Goal: Task Accomplishment & Management: Use online tool/utility

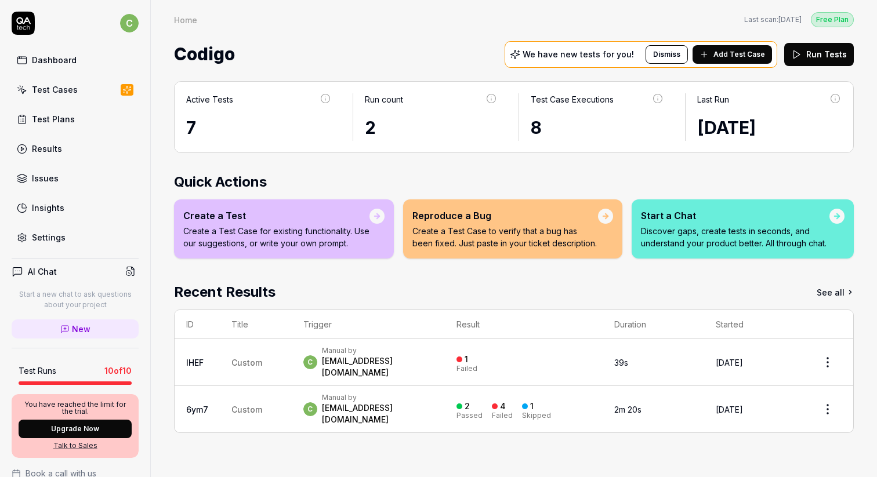
click at [350, 402] on div "[EMAIL_ADDRESS][DOMAIN_NAME]" at bounding box center [377, 413] width 111 height 23
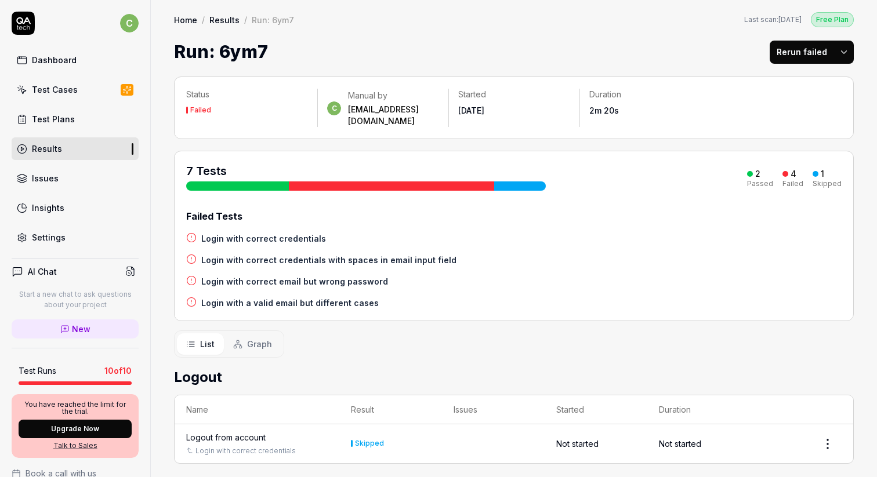
click at [65, 85] on div "Test Cases" at bounding box center [55, 89] width 46 height 12
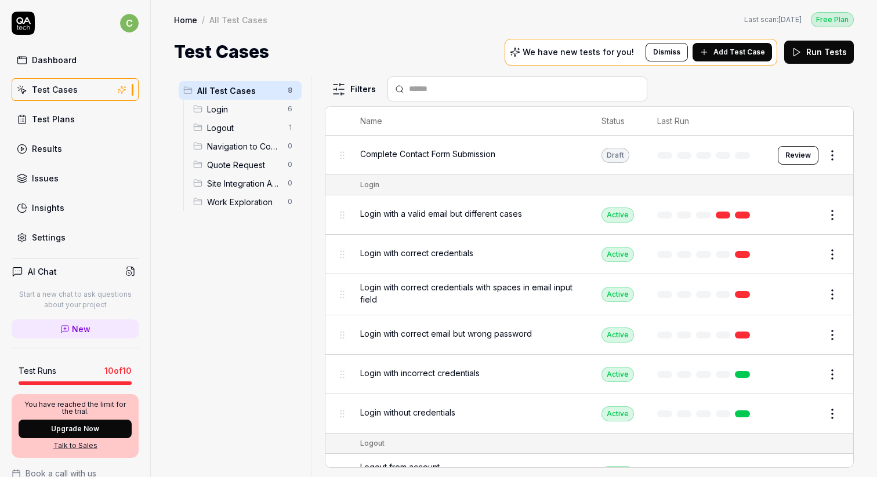
click at [721, 53] on span "Add Test Case" at bounding box center [739, 52] width 52 height 10
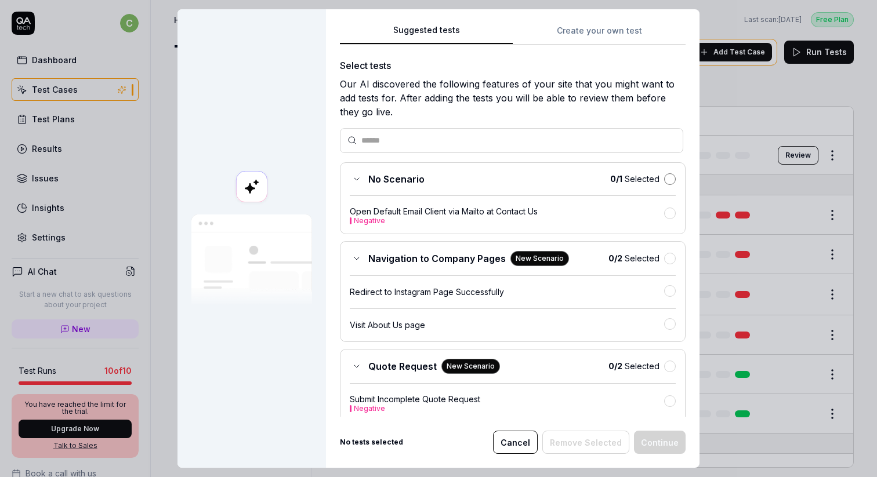
click at [668, 175] on button "button" at bounding box center [670, 179] width 12 height 12
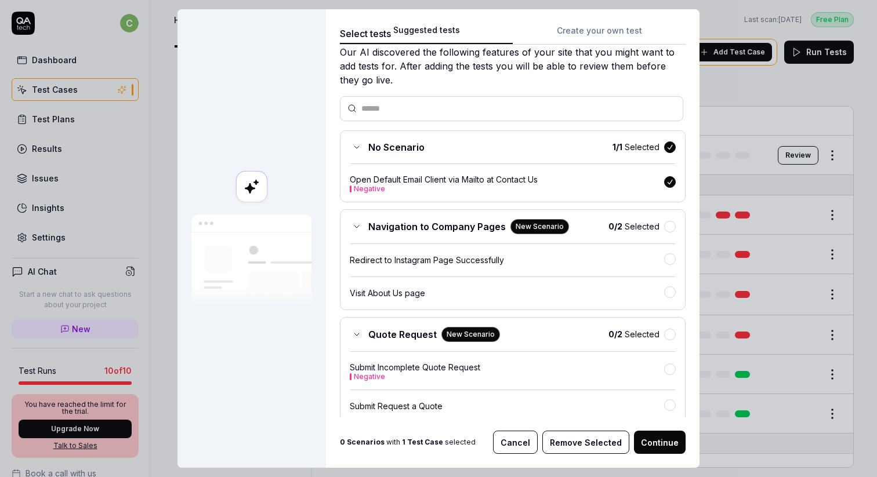
scroll to position [36, 0]
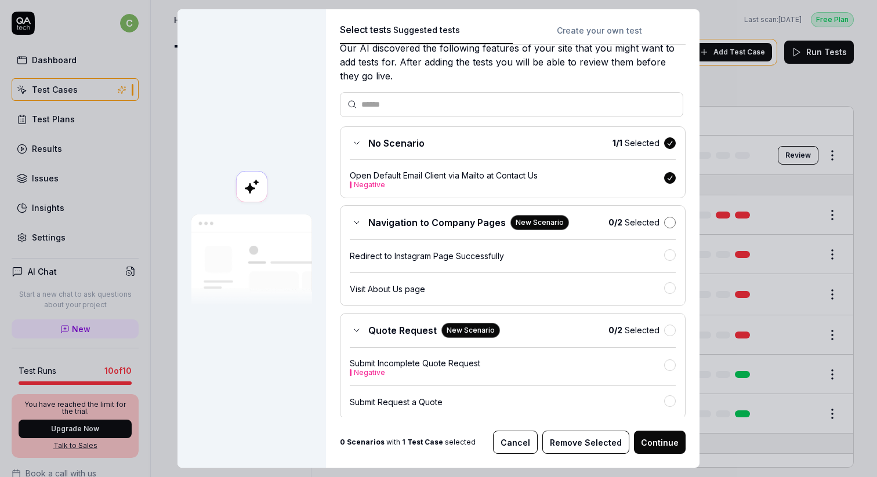
click at [665, 221] on button "button" at bounding box center [670, 223] width 12 height 12
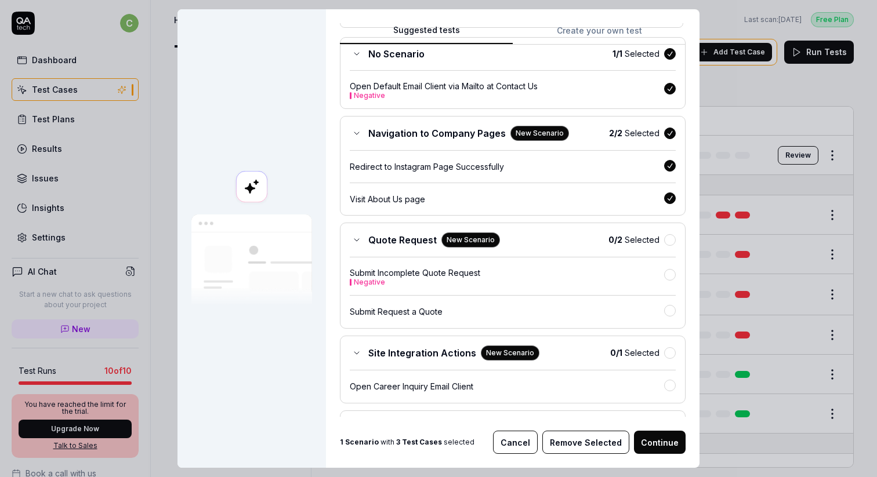
scroll to position [246, 0]
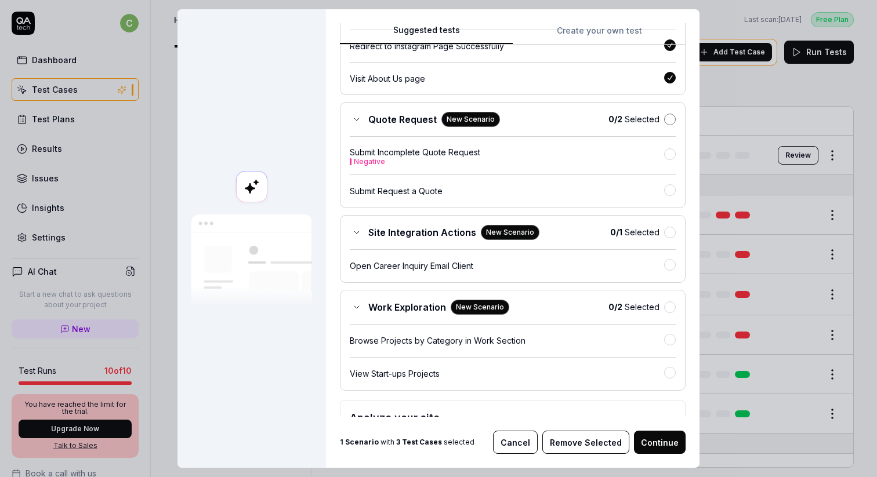
click at [669, 117] on button "button" at bounding box center [670, 120] width 12 height 12
click at [667, 231] on button "button" at bounding box center [670, 232] width 12 height 12
click at [667, 307] on button "button" at bounding box center [670, 306] width 12 height 12
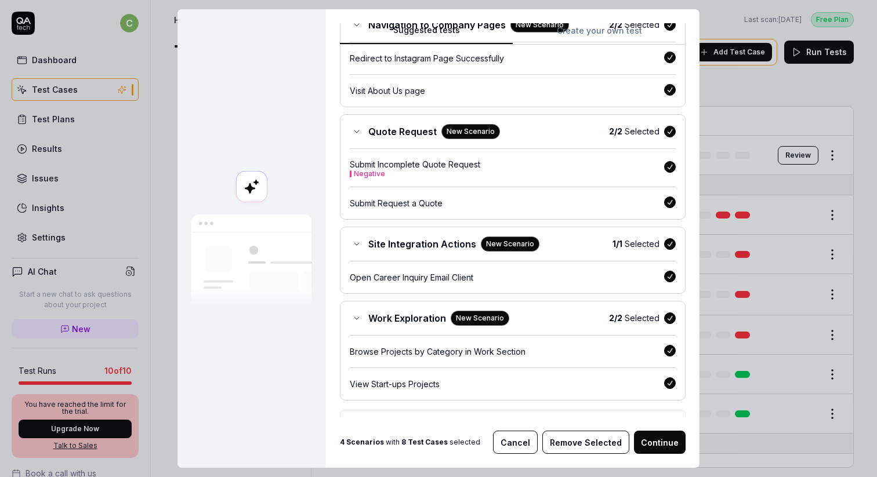
scroll to position [329, 0]
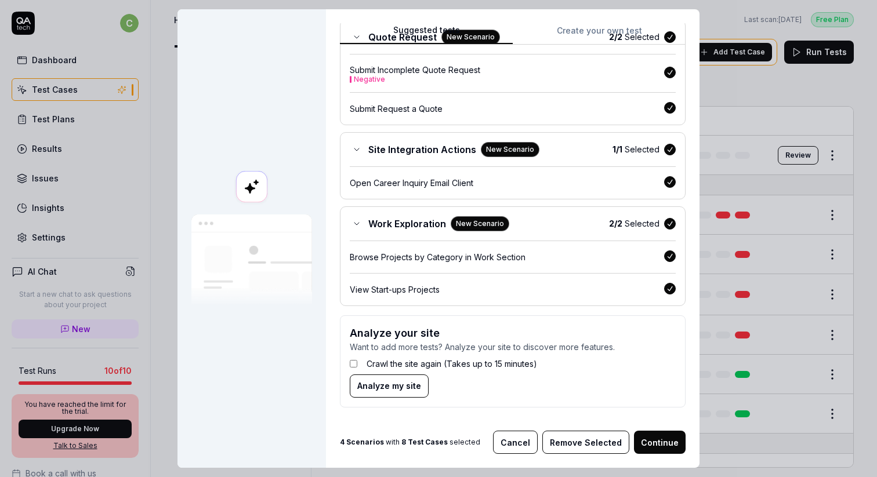
click at [441, 337] on h3 "Analyze your site" at bounding box center [513, 333] width 326 height 16
click at [401, 365] on label "Crawl the site again (Takes up to 15 minutes)" at bounding box center [451, 364] width 170 height 12
click at [668, 444] on button "Continue" at bounding box center [660, 442] width 52 height 23
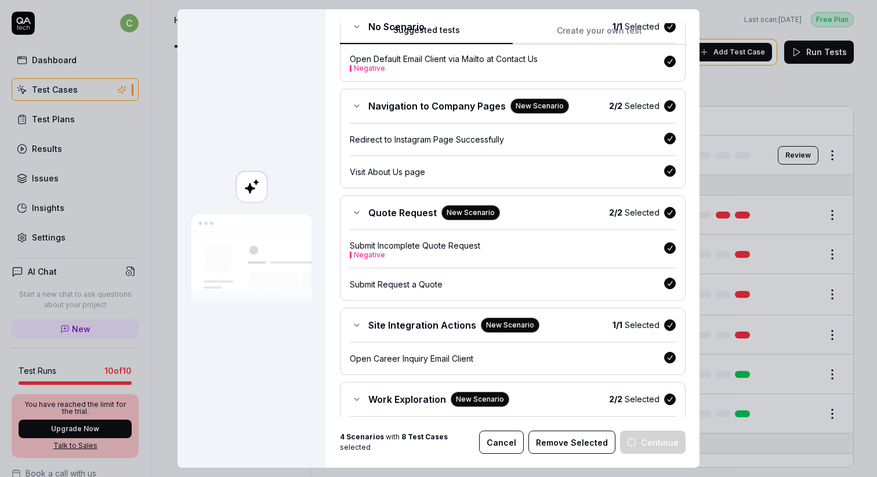
scroll to position [136, 0]
